Goal: Obtain resource: Download file/media

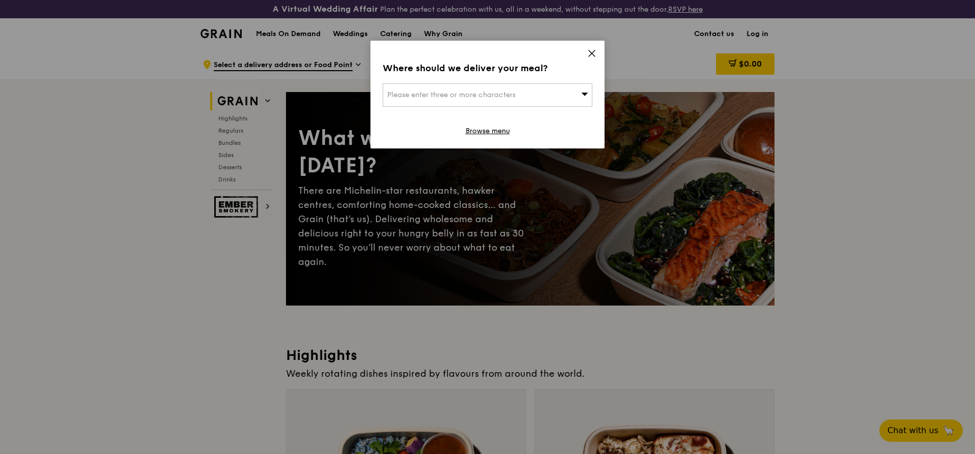
click at [596, 54] on icon at bounding box center [591, 53] width 9 height 9
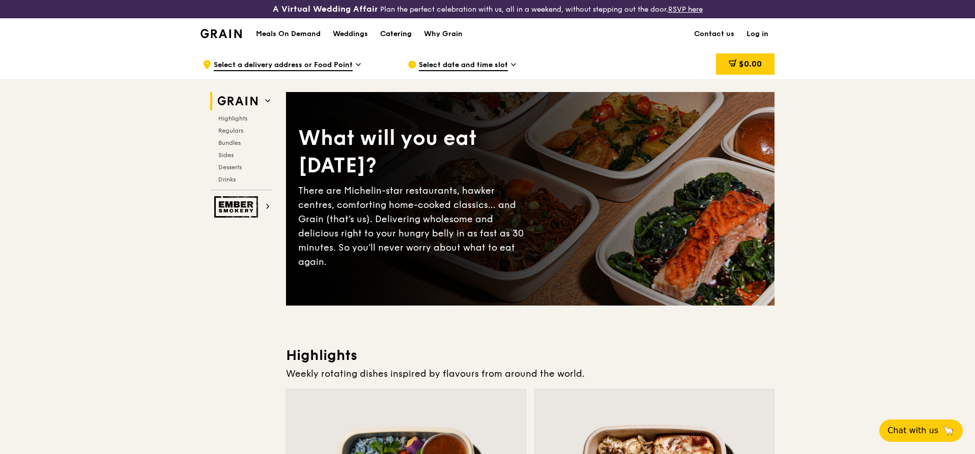
click at [400, 35] on div "Catering" at bounding box center [396, 34] width 32 height 31
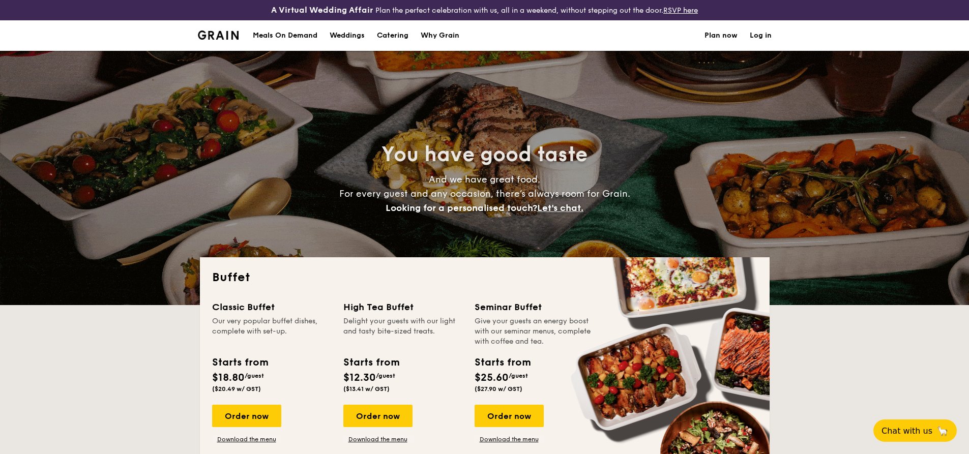
select select
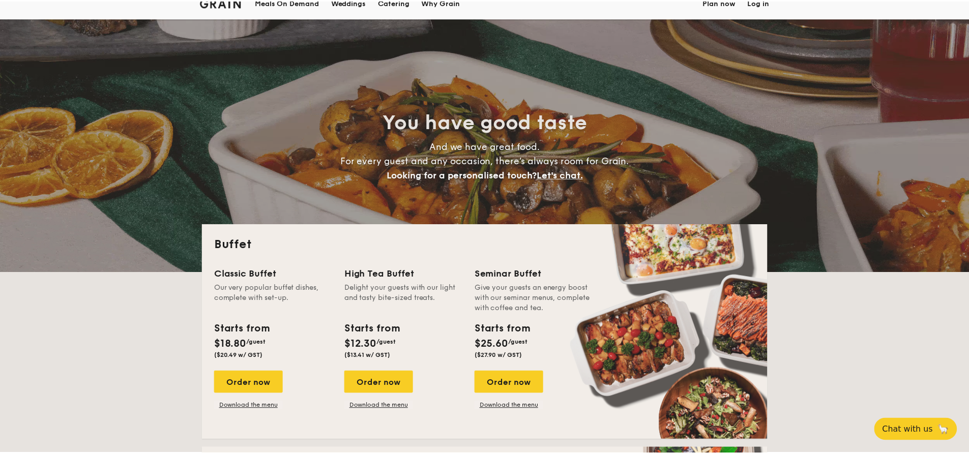
scroll to position [51, 0]
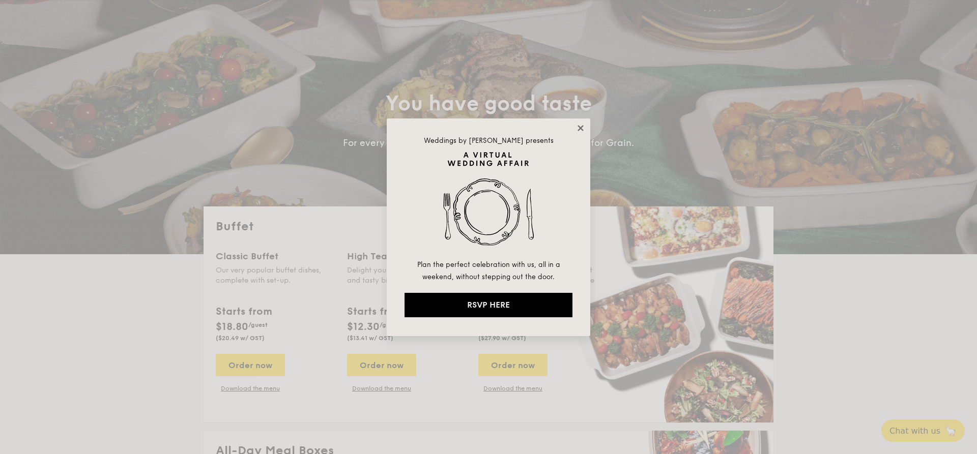
click at [582, 131] on icon at bounding box center [580, 128] width 9 height 9
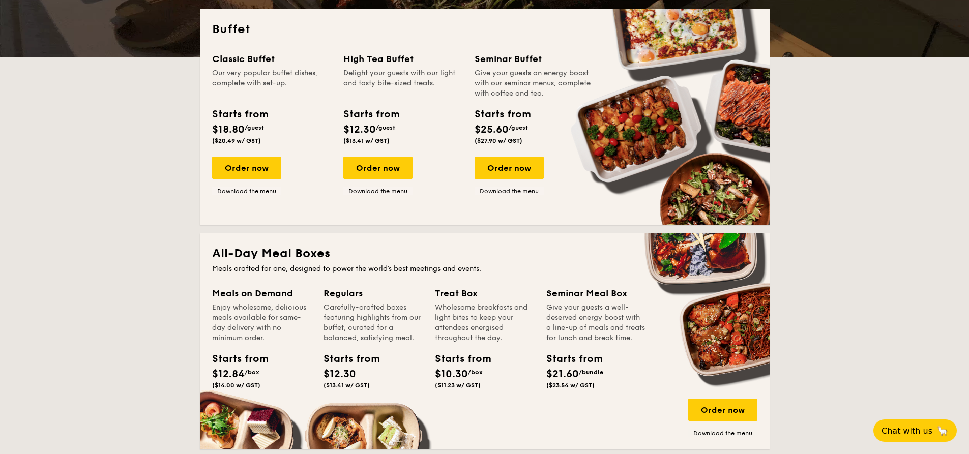
scroll to position [153, 0]
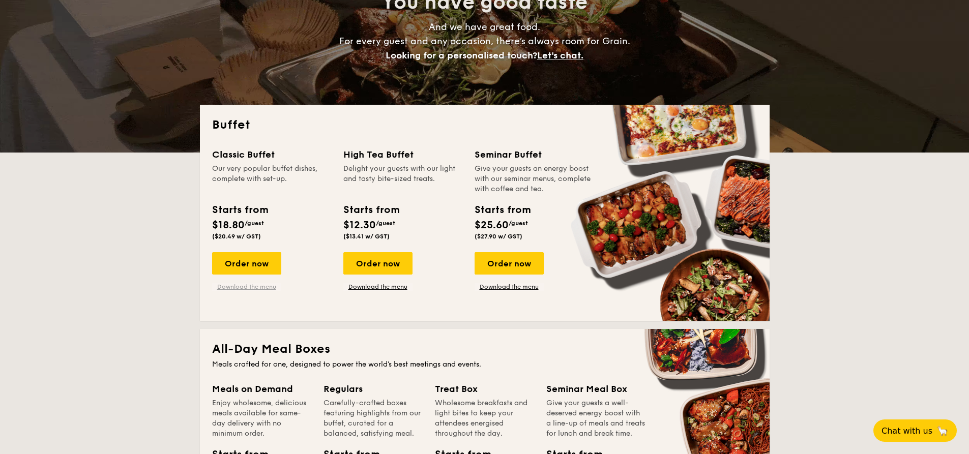
click at [268, 284] on link "Download the menu" at bounding box center [246, 287] width 69 height 8
